Goal: Task Accomplishment & Management: Manage account settings

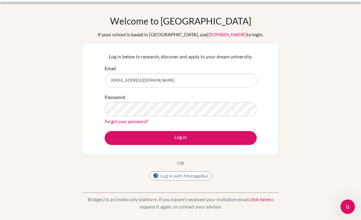
scroll to position [8, 0]
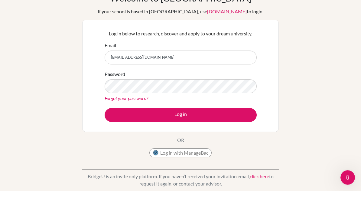
type input "[EMAIL_ADDRESS][DOMAIN_NAME]"
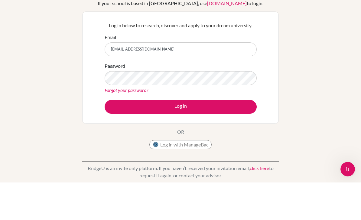
click at [235, 137] on button "Log in" at bounding box center [181, 144] width 152 height 14
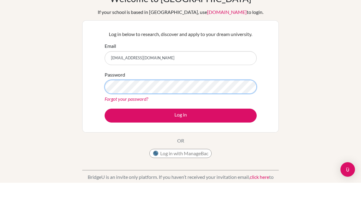
click at [181, 146] on button "Log in" at bounding box center [181, 153] width 152 height 14
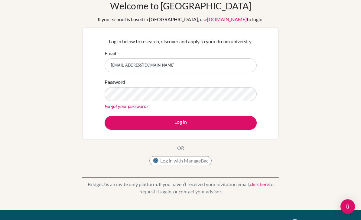
scroll to position [24, 0]
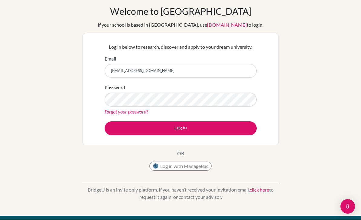
click at [115, 114] on link "Forgot your password?" at bounding box center [127, 112] width 44 height 6
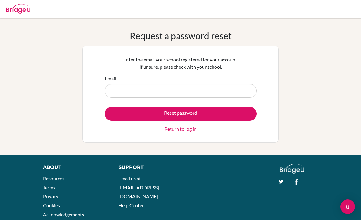
click at [238, 94] on input "Email" at bounding box center [181, 91] width 152 height 14
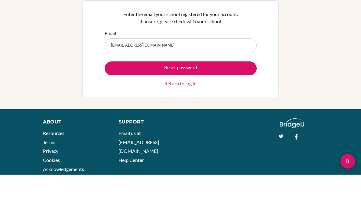
type input "[EMAIL_ADDRESS][DOMAIN_NAME]"
click at [241, 107] on button "Reset password" at bounding box center [181, 114] width 152 height 14
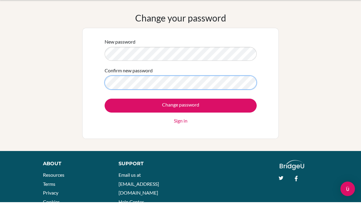
click at [181, 117] on input "Change password" at bounding box center [181, 124] width 152 height 14
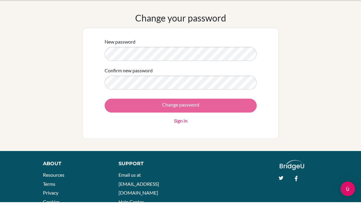
click at [306, 51] on div "Change your password New password Confirm new password Change password Sign in" at bounding box center [180, 93] width 361 height 127
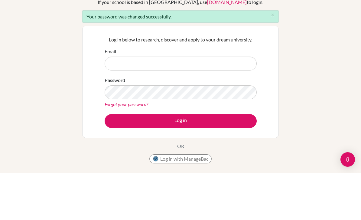
click at [298, 88] on div "Welcome to BridgeU If your school is based in China, use app.bridge-u.com.cn to…" at bounding box center [180, 136] width 361 height 213
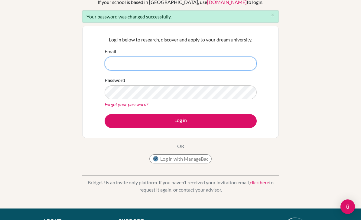
click at [242, 66] on input "Email" at bounding box center [181, 64] width 152 height 14
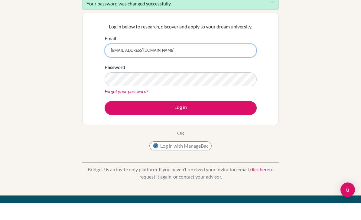
type input "anannatee.m@dprep.ac.th"
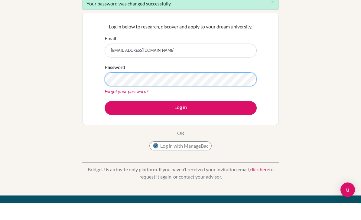
click at [181, 118] on button "Log in" at bounding box center [181, 125] width 152 height 14
